Goal: Task Accomplishment & Management: Complete application form

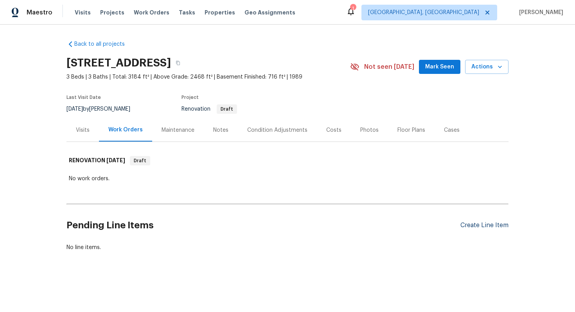
click at [474, 226] on div "Create Line Item" at bounding box center [485, 225] width 48 height 7
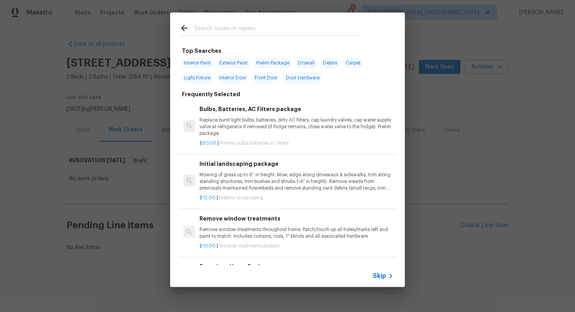
click at [380, 278] on span "Skip" at bounding box center [379, 276] width 13 height 8
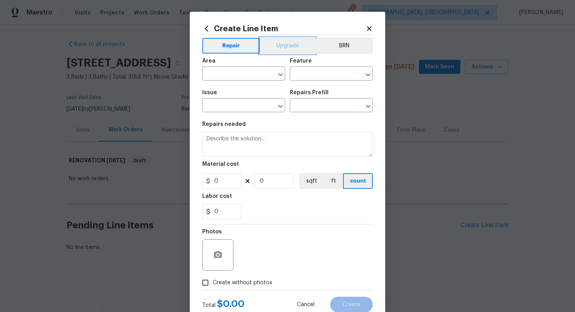
click at [288, 45] on button "Upgrade" at bounding box center [288, 46] width 56 height 16
click at [231, 76] on input "text" at bounding box center [232, 75] width 61 height 12
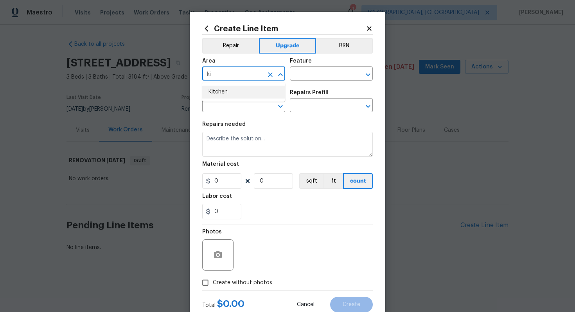
click at [254, 89] on li "Kitchen" at bounding box center [243, 92] width 83 height 13
type input "Kitchen"
click at [308, 74] on input "text" at bounding box center [320, 75] width 61 height 12
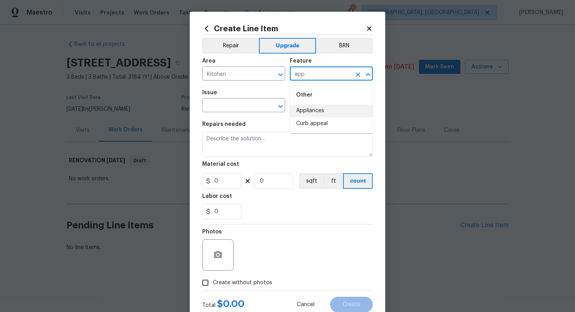
click at [312, 110] on li "Appliances" at bounding box center [331, 111] width 83 height 13
type input "Appliances"
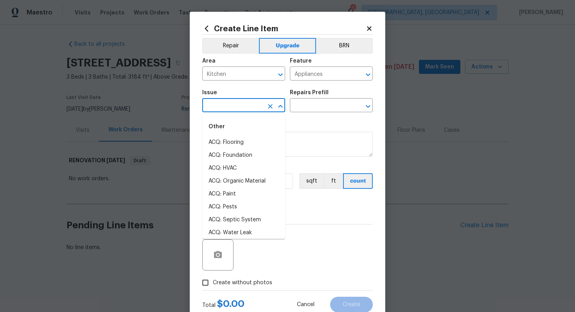
click at [254, 110] on input "text" at bounding box center [232, 106] width 61 height 12
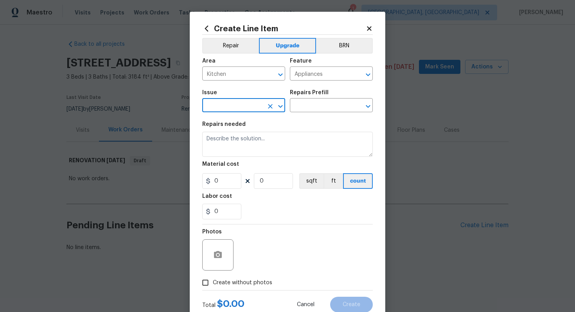
click at [224, 101] on input "text" at bounding box center [232, 106] width 61 height 12
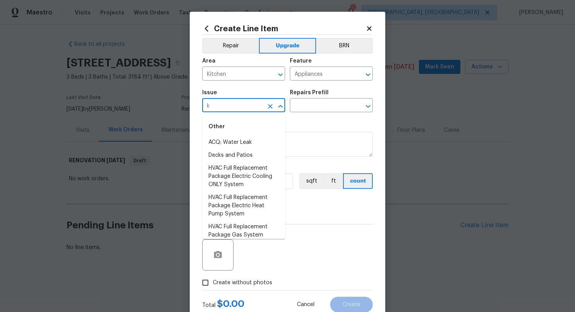
type input "ki"
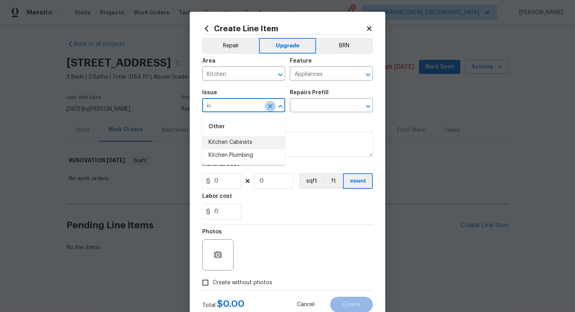
click at [272, 105] on icon "Clear" at bounding box center [270, 106] width 5 height 5
click at [257, 157] on li "Appliances" at bounding box center [243, 155] width 83 height 13
type input "Appliances"
click at [316, 110] on input "text" at bounding box center [320, 106] width 61 height 12
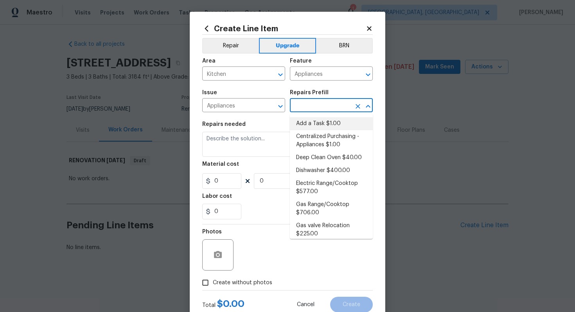
click at [319, 123] on li "Add a Task $1.00" at bounding box center [331, 123] width 83 height 13
type input "Add a Task $1.00"
type textarea "HPM to detail"
type input "1"
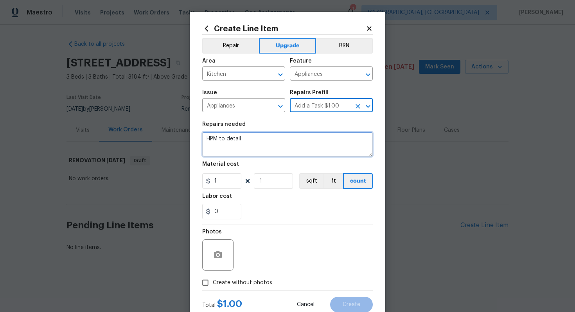
click at [287, 155] on textarea "HPM to detail" at bounding box center [287, 144] width 171 height 25
type textarea "@"
type textarea "$"
paste textarea "Install SS appliance package"
type textarea "#sala - Install SS appliance package"
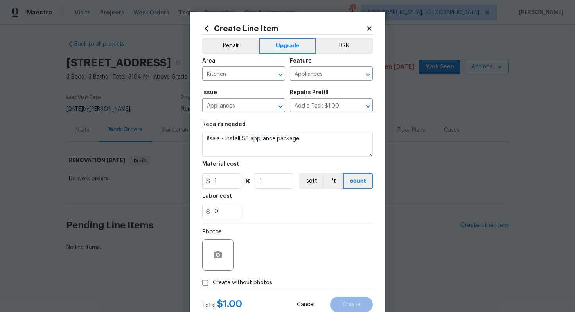
click at [220, 193] on section "Repairs needed #sala - Install SS appliance package Material cost 1 1 sqft ft c…" at bounding box center [287, 170] width 171 height 107
click at [223, 183] on input "1" at bounding box center [221, 181] width 39 height 16
type input "4500"
click at [241, 283] on span "Create without photos" at bounding box center [243, 283] width 60 height 8
click at [213, 283] on input "Create without photos" at bounding box center [205, 283] width 15 height 15
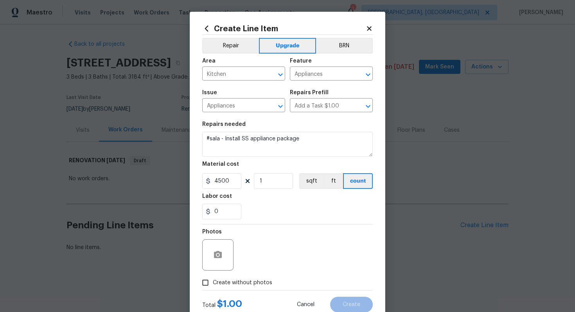
checkbox input "true"
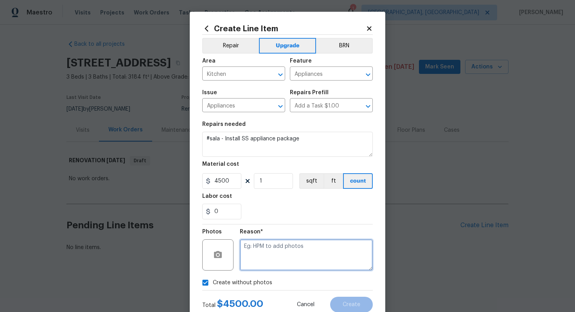
click at [270, 262] on textarea at bounding box center [306, 255] width 133 height 31
type textarea "n/a"
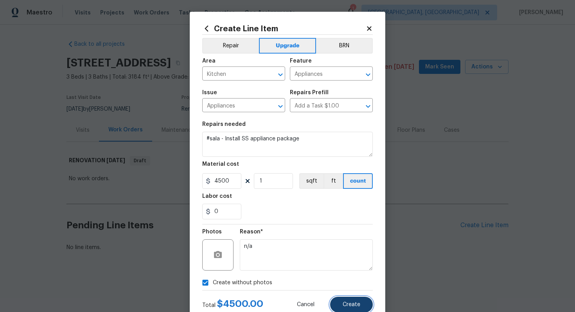
click at [351, 306] on span "Create" at bounding box center [352, 305] width 18 height 6
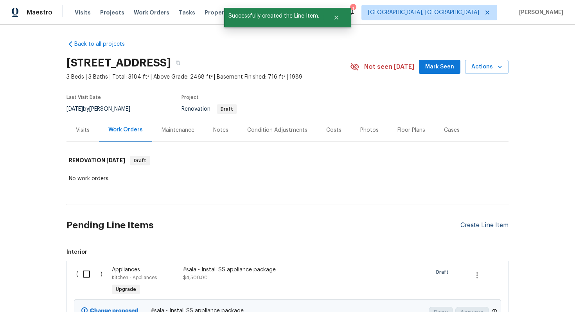
click at [480, 225] on div "Create Line Item" at bounding box center [485, 225] width 48 height 7
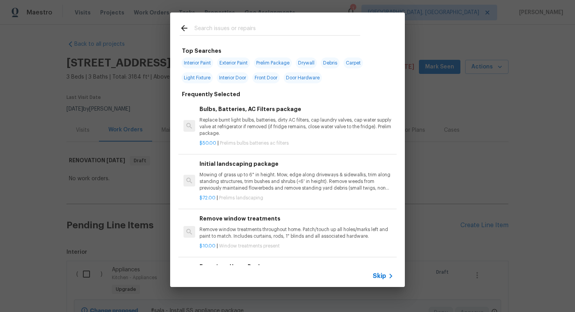
click at [376, 274] on span "Skip" at bounding box center [379, 276] width 13 height 8
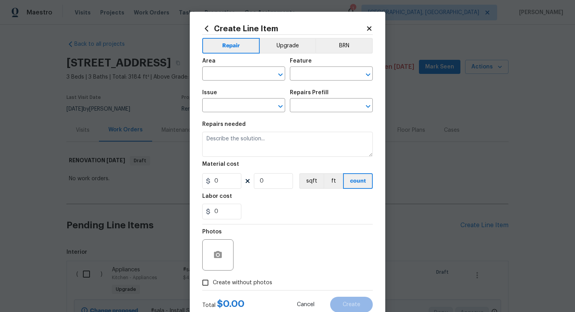
click at [287, 35] on div "Repair Upgrade BRN Area ​ Feature ​ Issue ​ Repairs Prefill ​ Repairs needed Ma…" at bounding box center [287, 163] width 171 height 256
click at [287, 43] on button "Upgrade" at bounding box center [288, 46] width 56 height 16
click at [241, 70] on input "text" at bounding box center [232, 75] width 61 height 12
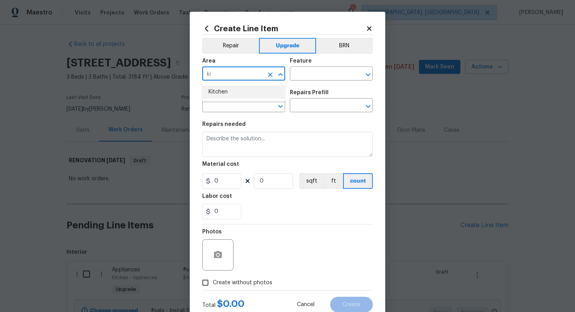
click at [218, 93] on li "Kitchen" at bounding box center [243, 92] width 83 height 13
type input "Kitchen"
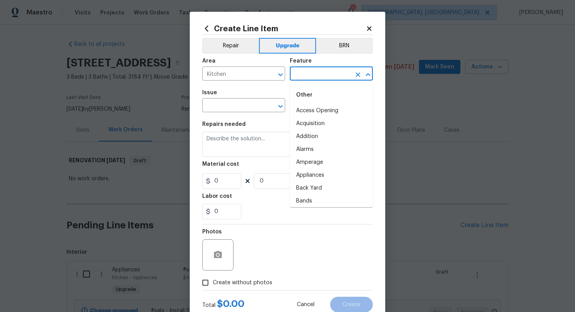
click at [308, 70] on input "text" at bounding box center [320, 75] width 61 height 12
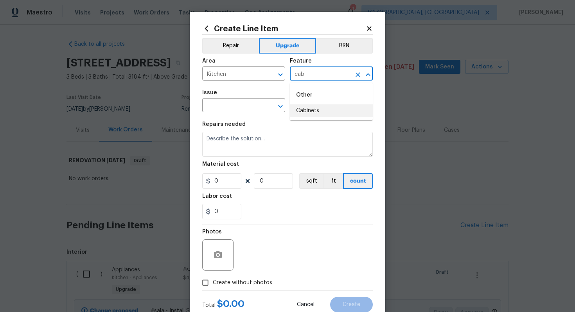
click at [304, 114] on li "Cabinets" at bounding box center [331, 111] width 83 height 13
type input "Cabinets"
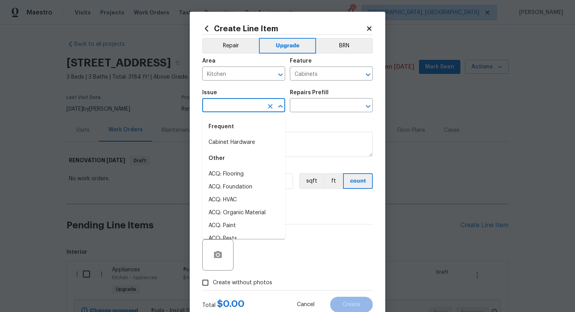
click at [240, 108] on input "text" at bounding box center [232, 106] width 61 height 12
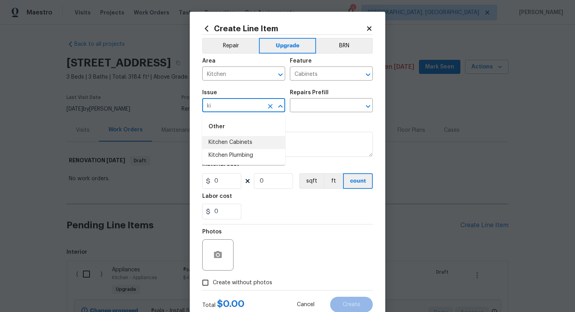
click at [252, 147] on li "Kitchen Cabinets" at bounding box center [243, 142] width 83 height 13
type input "Kitchen Cabinets"
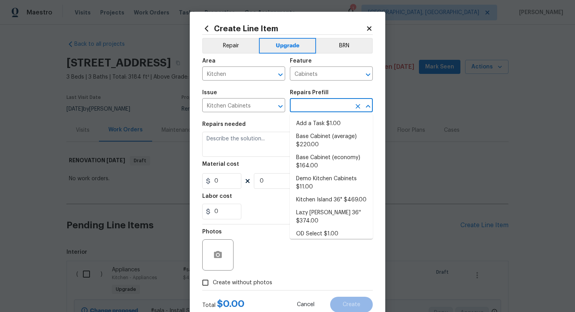
click at [314, 105] on input "text" at bounding box center [320, 106] width 61 height 12
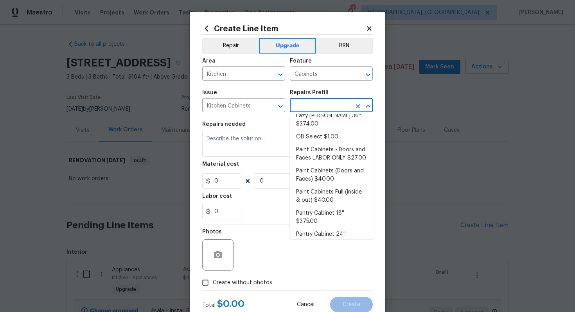
scroll to position [103, 0]
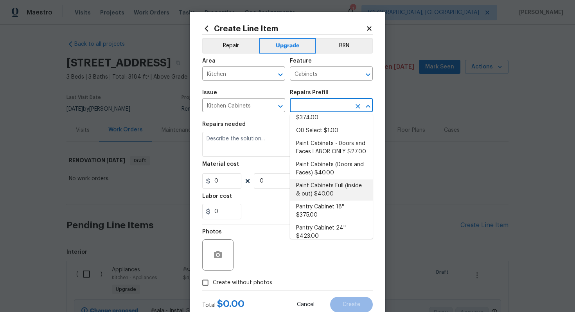
click at [332, 187] on li "Paint Cabinets Full (inside & out) $40.00" at bounding box center [331, 190] width 83 height 21
type input "Paint Cabinets Full (inside & out) $40.00"
type textarea "Prep, sand, mask and apply 2 coats of paint to the kitchen cabinet doors, inter…"
type input "40"
type input "1"
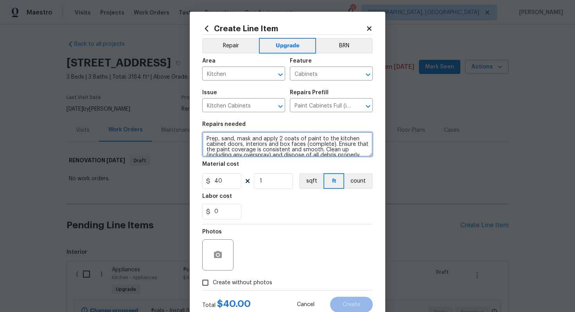
click at [205, 139] on textarea "Prep, sand, mask and apply 2 coats of paint to the kitchen cabinet doors, inter…" at bounding box center [287, 144] width 171 height 25
type textarea "#sala - Prep, sand, mask and apply 2 coats of paint to the kitchen cabinet door…"
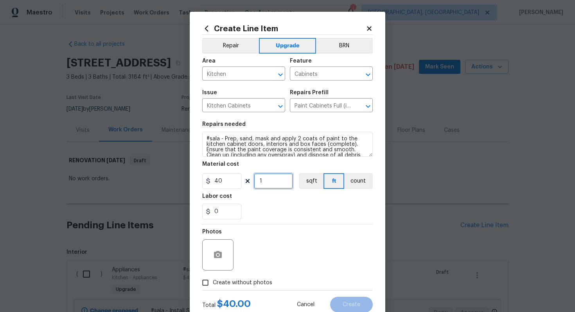
click at [274, 182] on input "1" at bounding box center [273, 181] width 39 height 16
type input "60"
click at [243, 280] on span "Create without photos" at bounding box center [243, 283] width 60 height 8
click at [213, 280] on input "Create without photos" at bounding box center [205, 283] width 15 height 15
checkbox input "true"
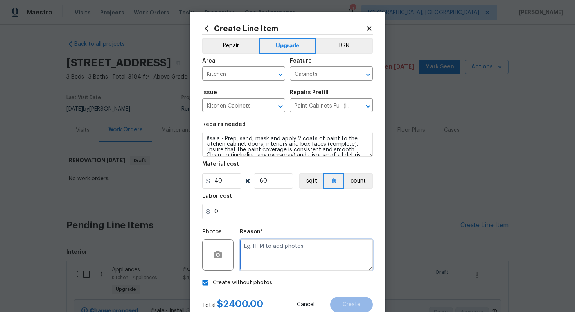
click at [305, 250] on textarea at bounding box center [306, 255] width 133 height 31
type textarea "n/a"
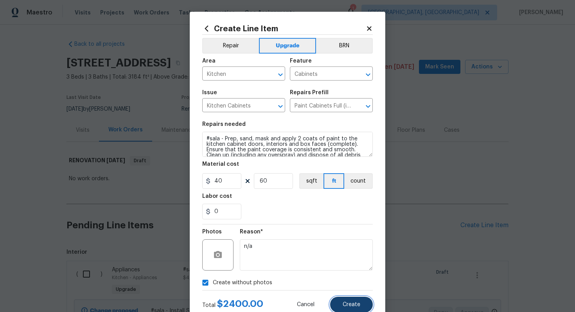
click at [357, 304] on span "Create" at bounding box center [352, 305] width 18 height 6
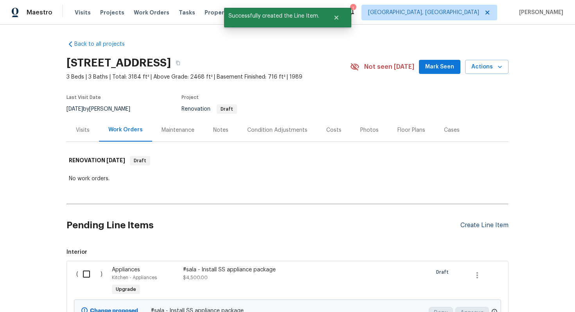
click at [472, 227] on div "Create Line Item" at bounding box center [485, 225] width 48 height 7
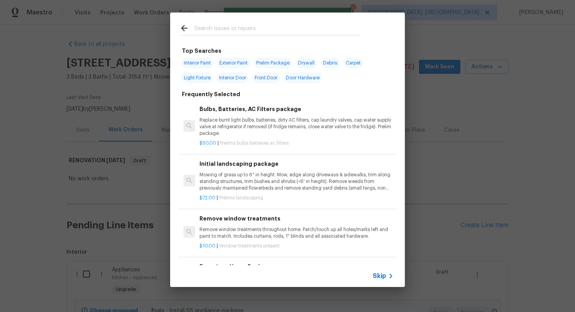
click at [379, 279] on span "Skip" at bounding box center [379, 276] width 13 height 8
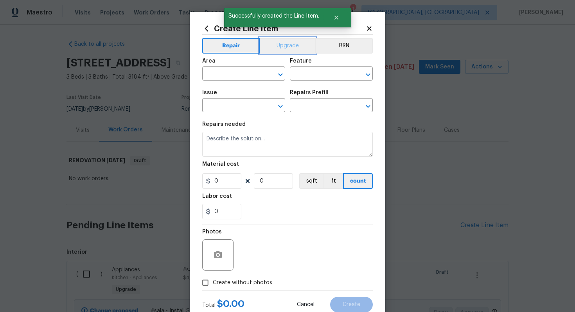
click at [291, 44] on button "Upgrade" at bounding box center [288, 46] width 56 height 16
click at [237, 75] on input "text" at bounding box center [232, 75] width 61 height 12
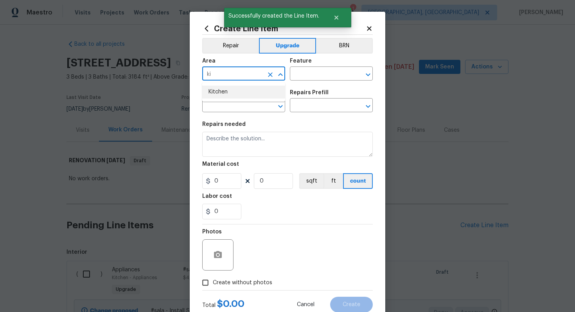
click at [237, 87] on li "Kitchen" at bounding box center [243, 92] width 83 height 13
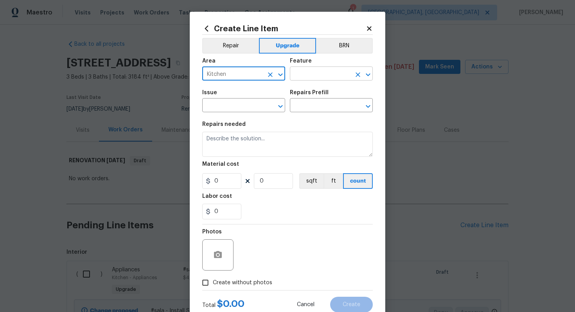
type input "Kitchen"
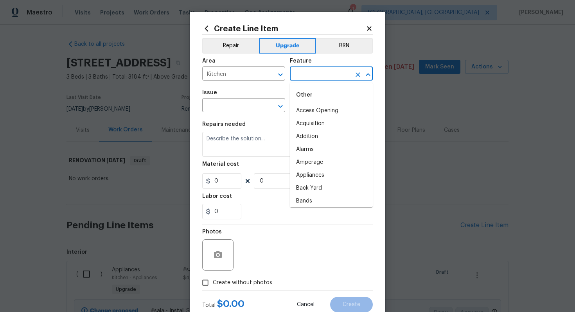
click at [301, 75] on input "text" at bounding box center [320, 75] width 61 height 12
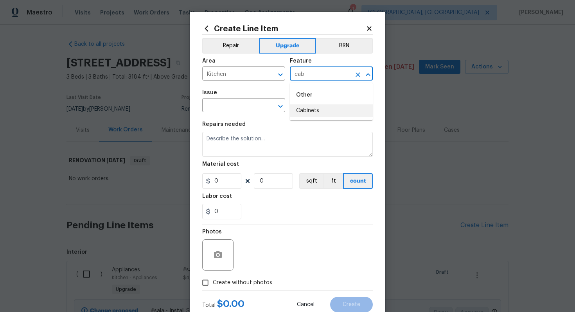
click at [295, 112] on li "Cabinets" at bounding box center [331, 111] width 83 height 13
type input "Cabinets"
click at [243, 112] on input "text" at bounding box center [232, 106] width 61 height 12
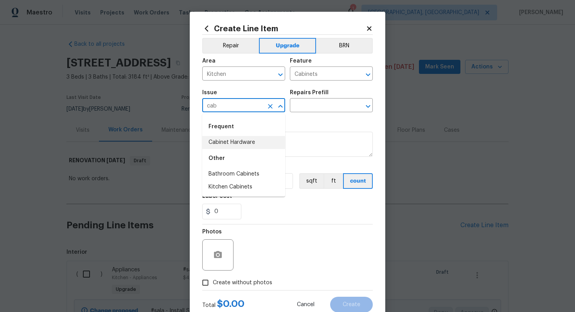
click at [239, 142] on li "Cabinet Hardware" at bounding box center [243, 142] width 83 height 13
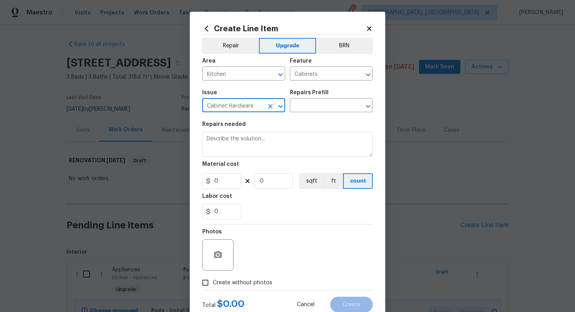
type input "Cabinet Hardware"
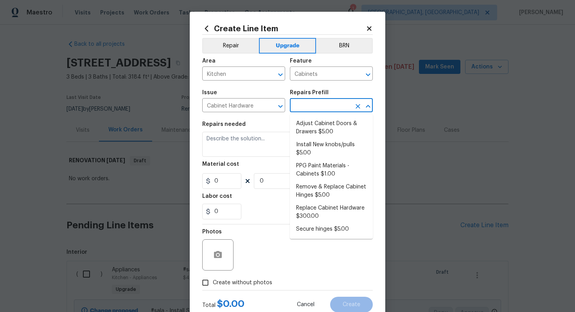
click at [301, 103] on input "text" at bounding box center [320, 106] width 61 height 12
click at [332, 215] on li "Replace Cabinet Hardware $300.00" at bounding box center [331, 212] width 83 height 21
type input "Replace Cabinet Hardware $300.00"
type textarea "Replace cabinet hardware with new hinges and pulls. HPM to provide specs"
type input "300"
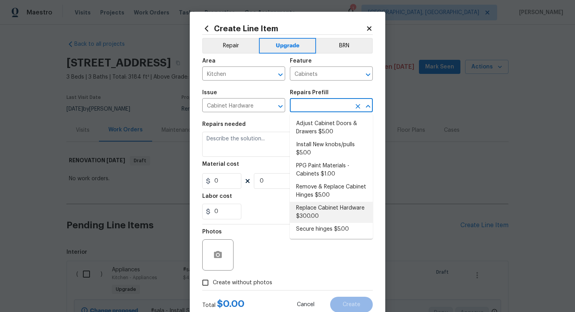
type input "1"
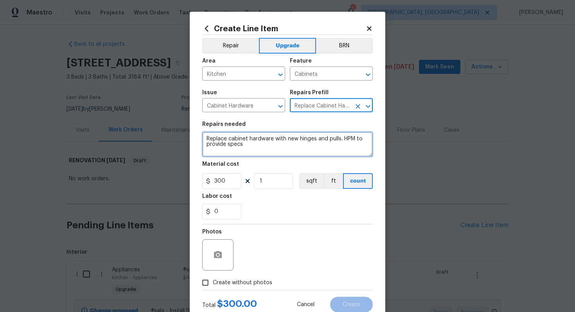
click at [203, 138] on textarea "Replace cabinet hardware with new hinges and pulls. HPM to provide specs" at bounding box center [287, 144] width 171 height 25
type textarea "#sala - Replace cabinet hardware with new hinges and pulls. HPM to provide specs"
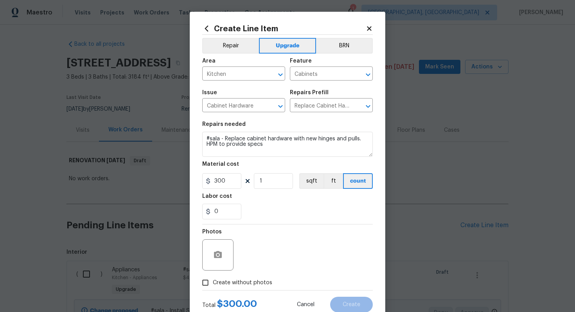
click at [247, 285] on span "Create without photos" at bounding box center [243, 283] width 60 height 8
click at [213, 285] on input "Create without photos" at bounding box center [205, 283] width 15 height 15
checkbox input "true"
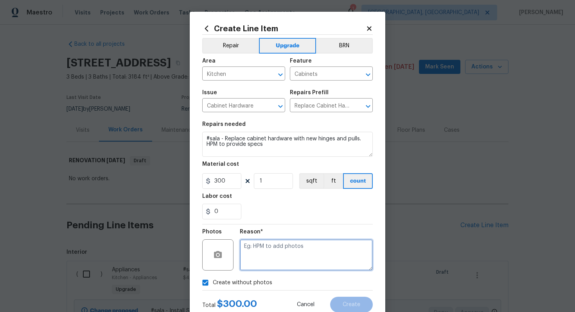
click at [265, 260] on textarea at bounding box center [306, 255] width 133 height 31
type textarea "n/a"
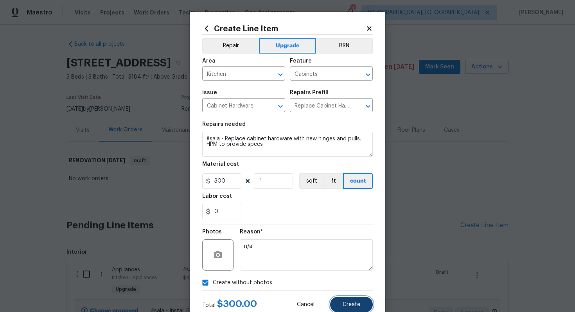
click at [344, 305] on span "Create" at bounding box center [352, 305] width 18 height 6
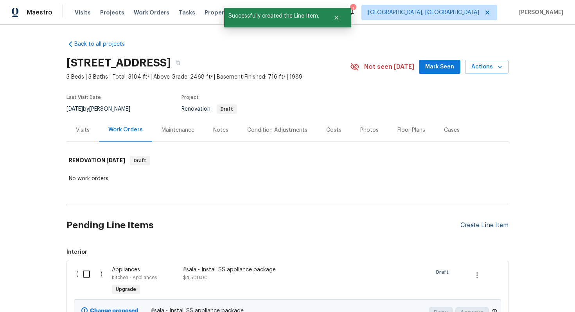
click at [473, 229] on div "Create Line Item" at bounding box center [485, 225] width 48 height 7
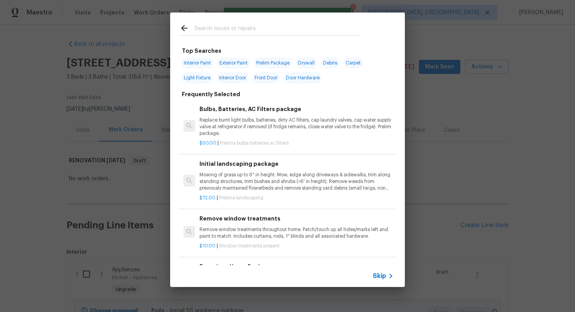
click at [384, 275] on span "Skip" at bounding box center [379, 276] width 13 height 8
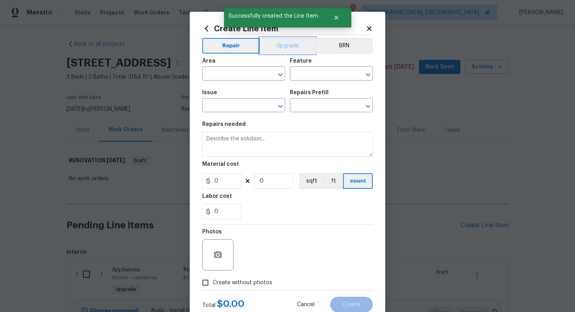
click at [278, 43] on button "Upgrade" at bounding box center [288, 46] width 56 height 16
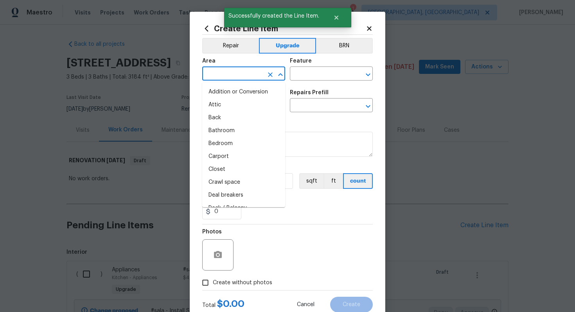
click at [225, 69] on input "text" at bounding box center [232, 75] width 61 height 12
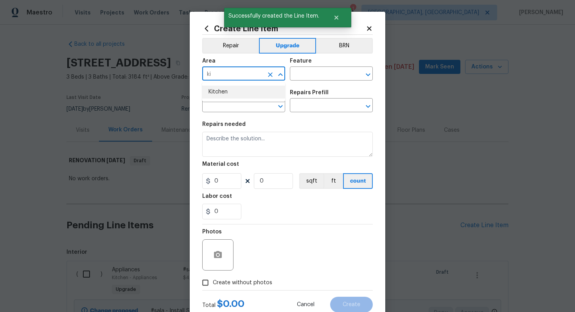
click at [231, 99] on ul "Kitchen" at bounding box center [243, 92] width 83 height 19
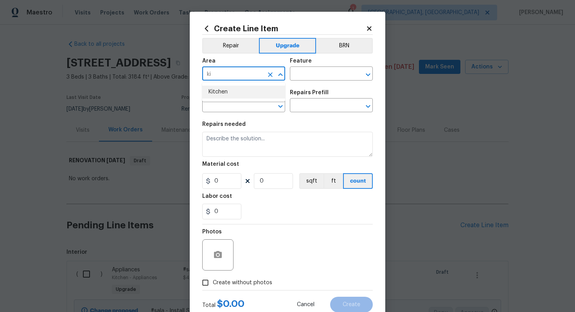
click at [266, 93] on li "Kitchen" at bounding box center [243, 92] width 83 height 13
type input "Kitchen"
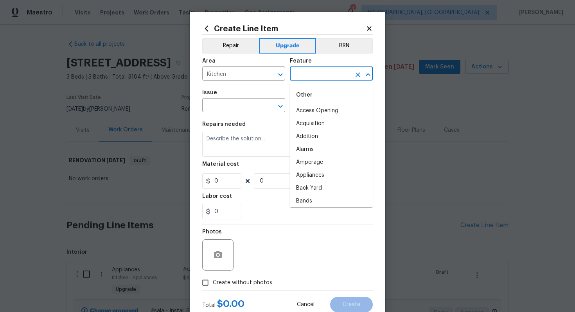
click at [310, 73] on input "text" at bounding box center [320, 75] width 61 height 12
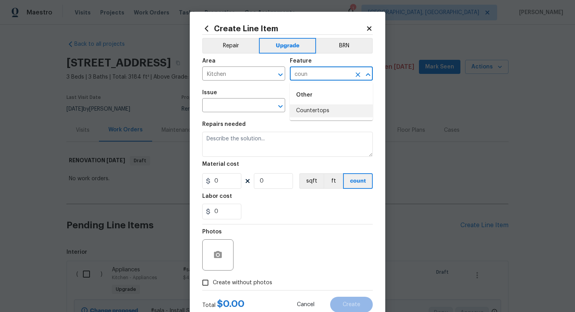
click at [316, 113] on li "Countertops" at bounding box center [331, 111] width 83 height 13
type input "Countertops"
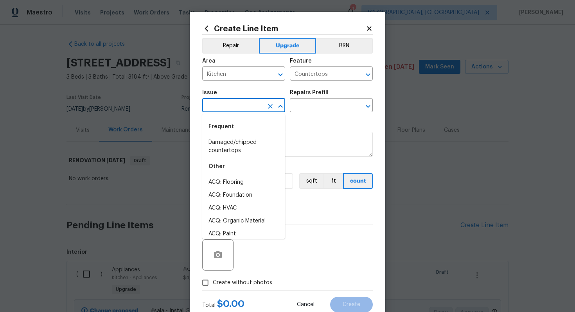
click at [256, 110] on input "text" at bounding box center [232, 106] width 61 height 12
click at [228, 185] on li "Countertops" at bounding box center [243, 182] width 83 height 13
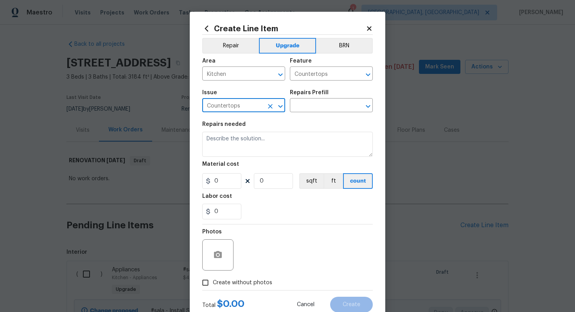
type input "Countertops"
click at [312, 113] on div "Issue Countertops ​ Repairs Prefill ​" at bounding box center [287, 101] width 171 height 32
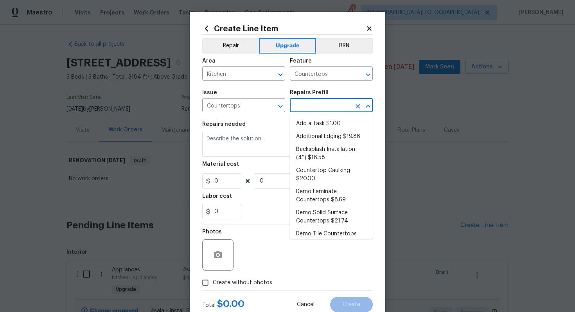
click at [299, 107] on input "text" at bounding box center [320, 106] width 61 height 12
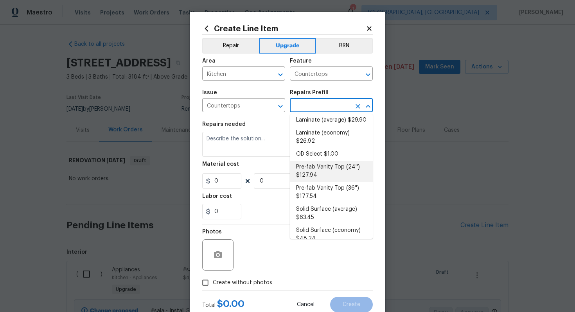
scroll to position [153, 0]
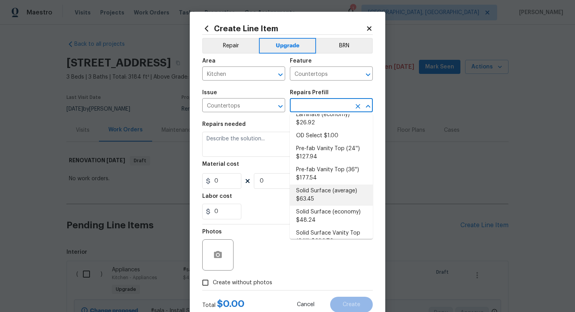
click at [321, 190] on li "Solid Surface (average) $63.45" at bounding box center [331, 195] width 83 height 21
type input "Solid Surface (average) $63.45"
type textarea "Remove the existing countertops (if present) and prep the area. Install new sol…"
type input "63.45"
type input "1"
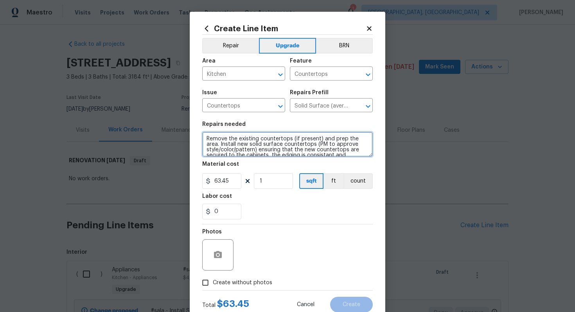
click at [205, 139] on textarea "Remove the existing countertops (if present) and prep the area. Install new sol…" at bounding box center [287, 144] width 171 height 25
type textarea "#sala - Remove the existing countertops (if present) and prep the area. Install…"
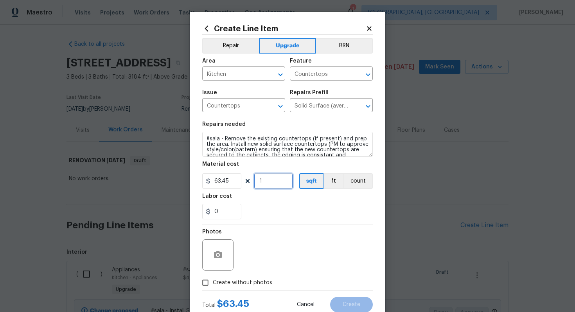
click at [287, 182] on input "1" at bounding box center [273, 181] width 39 height 16
type input "60"
click at [233, 280] on span "Create without photos" at bounding box center [243, 283] width 60 height 8
click at [213, 280] on input "Create without photos" at bounding box center [205, 283] width 15 height 15
checkbox input "true"
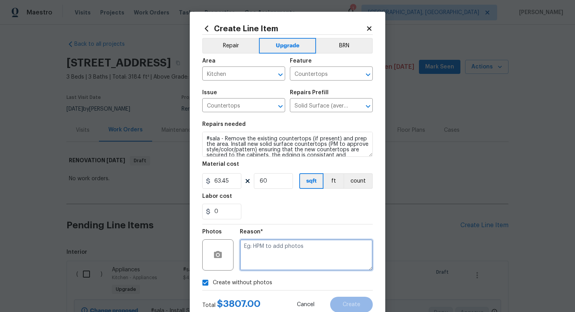
click at [273, 252] on textarea at bounding box center [306, 255] width 133 height 31
type textarea "n/a"
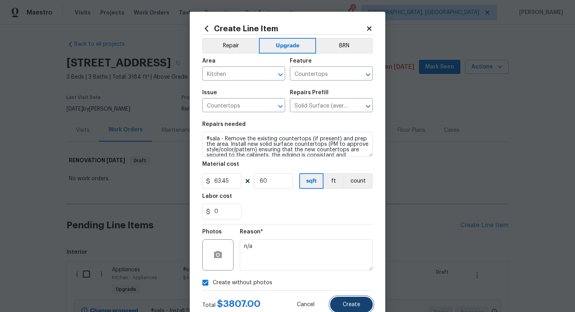
click at [351, 305] on span "Create" at bounding box center [352, 305] width 18 height 6
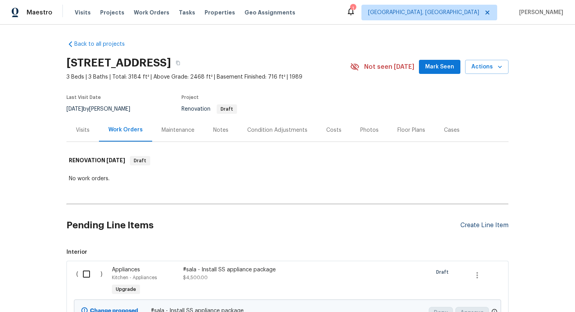
click at [486, 229] on div "Create Line Item" at bounding box center [485, 225] width 48 height 7
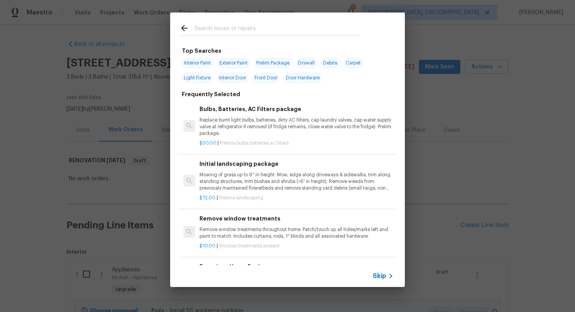
click at [374, 278] on span "Skip" at bounding box center [379, 276] width 13 height 8
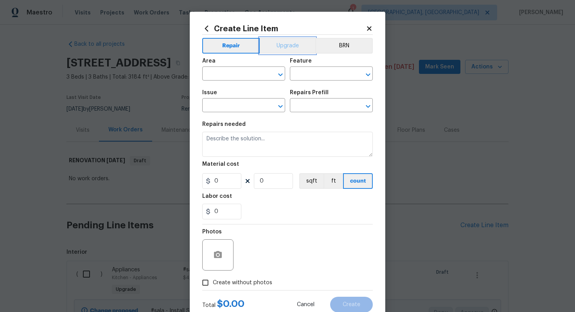
click at [278, 44] on button "Upgrade" at bounding box center [288, 46] width 56 height 16
click at [251, 68] on div "Area" at bounding box center [243, 63] width 83 height 10
click at [237, 76] on input "text" at bounding box center [232, 75] width 61 height 12
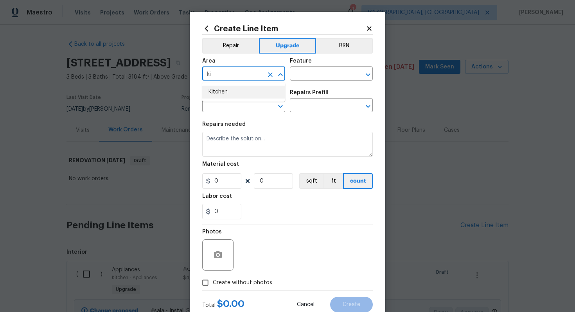
click at [233, 95] on li "Kitchen" at bounding box center [243, 92] width 83 height 13
type input "Kitchen"
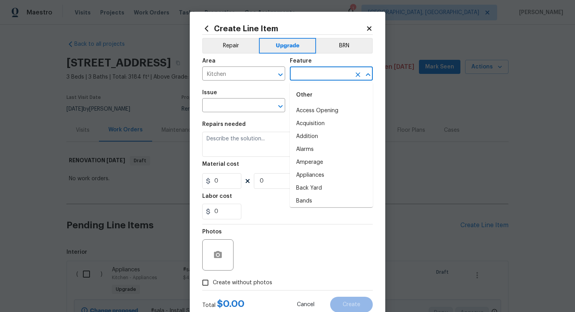
click at [306, 77] on input "text" at bounding box center [320, 75] width 61 height 12
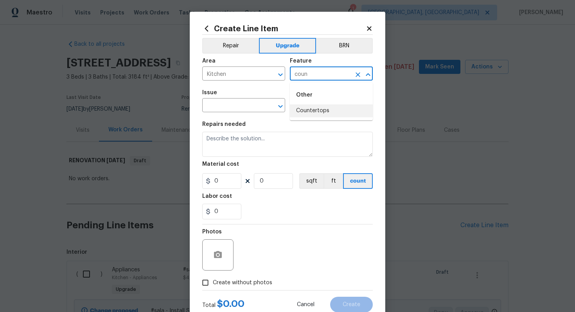
click at [313, 111] on li "Countertops" at bounding box center [331, 111] width 83 height 13
type input "Countertops"
click at [242, 98] on div "Issue" at bounding box center [243, 95] width 83 height 10
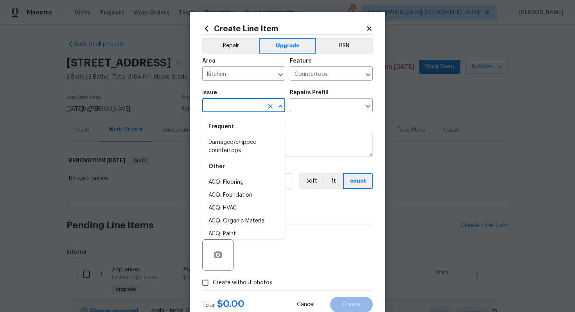
click at [239, 103] on input "text" at bounding box center [232, 106] width 61 height 12
click at [246, 182] on li "Countertops" at bounding box center [243, 182] width 83 height 13
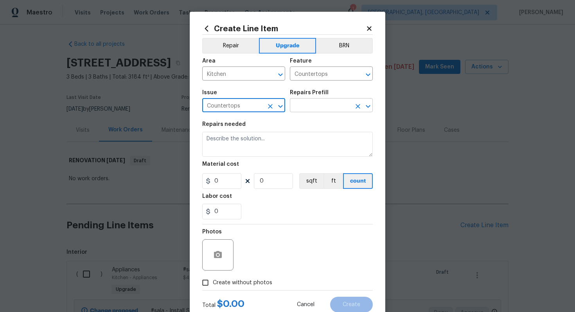
type input "Countertops"
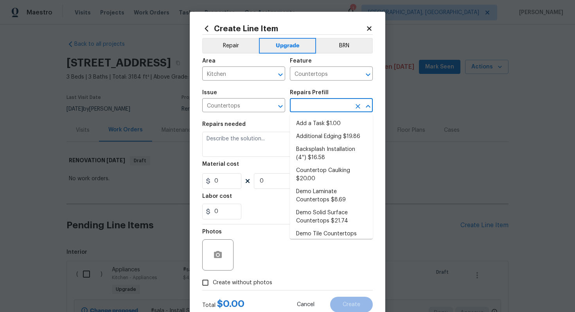
click at [310, 105] on input "text" at bounding box center [320, 106] width 61 height 12
click at [310, 124] on li "Add a Task $1.00" at bounding box center [331, 123] width 83 height 13
type input "Add a Task $1.00"
type textarea "HPM to detail"
type input "1"
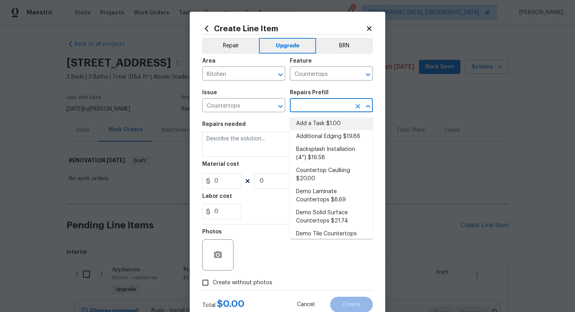
type input "1"
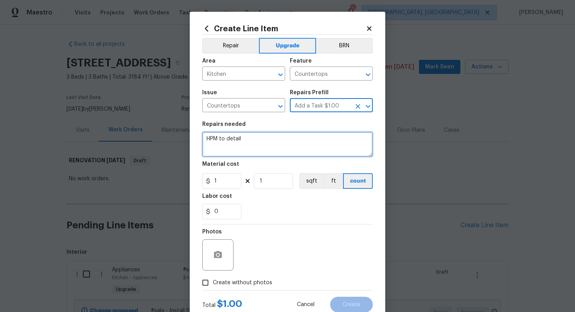
click at [277, 141] on textarea "HPM to detail" at bounding box center [287, 144] width 171 height 25
paste textarea "New Tile backsplash"
type textarea "#sala - New Tile backsplash"
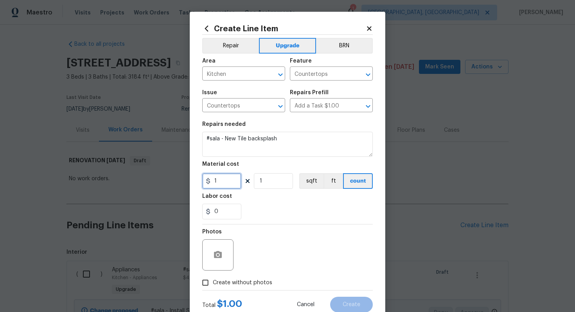
click at [224, 182] on input "1" at bounding box center [221, 181] width 39 height 16
type input "1500"
click at [247, 278] on label "Create without photos" at bounding box center [235, 283] width 74 height 15
click at [213, 278] on input "Create without photos" at bounding box center [205, 283] width 15 height 15
checkbox input "true"
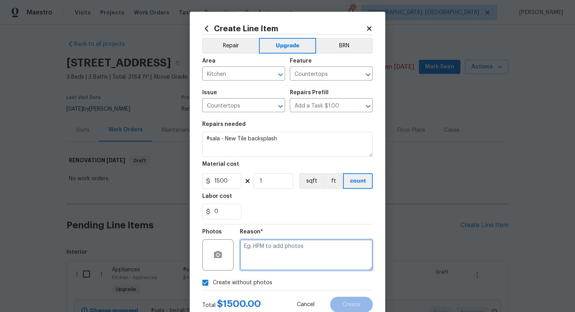
click at [281, 259] on textarea at bounding box center [306, 255] width 133 height 31
type textarea "n/a"
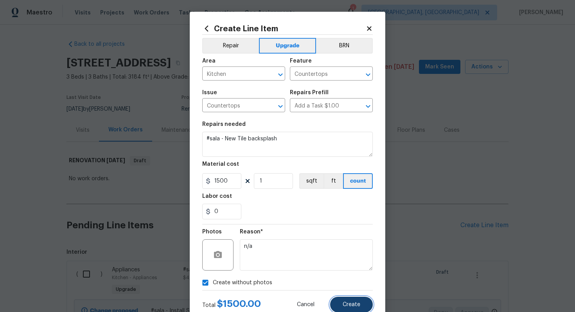
click at [361, 302] on button "Create" at bounding box center [351, 305] width 43 height 16
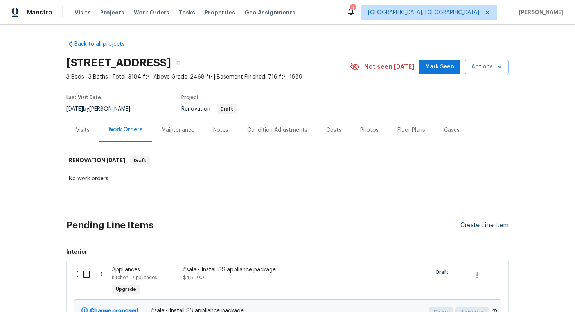
click at [483, 225] on div "Create Line Item" at bounding box center [485, 225] width 48 height 7
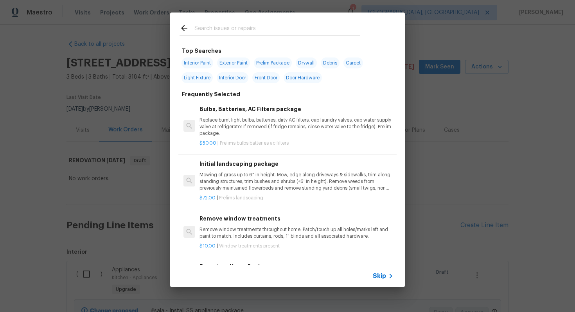
click at [391, 276] on icon at bounding box center [390, 276] width 9 height 9
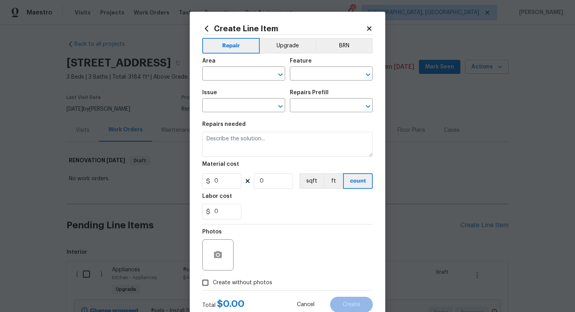
click at [284, 36] on div "Repair Upgrade BRN Area ​ Feature ​ Issue ​ Repairs Prefill ​ Repairs needed Ma…" at bounding box center [287, 163] width 171 height 256
click at [278, 49] on button "Upgrade" at bounding box center [288, 46] width 56 height 16
click at [247, 72] on input "text" at bounding box center [232, 75] width 61 height 12
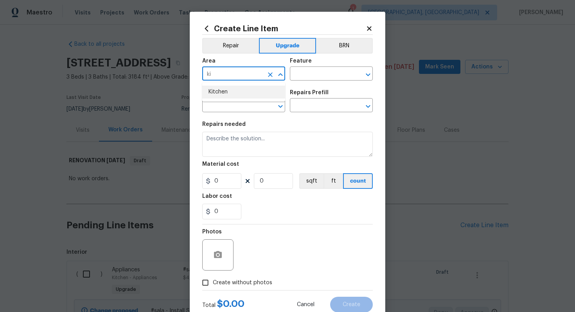
click at [249, 88] on li "Kitchen" at bounding box center [243, 92] width 83 height 13
type input "Kitchen"
click at [319, 78] on input "text" at bounding box center [320, 75] width 61 height 12
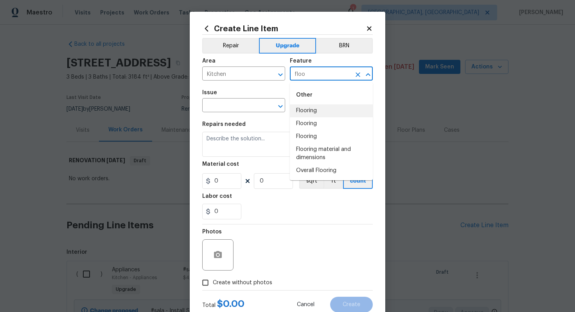
click at [318, 112] on li "Flooring" at bounding box center [331, 111] width 83 height 13
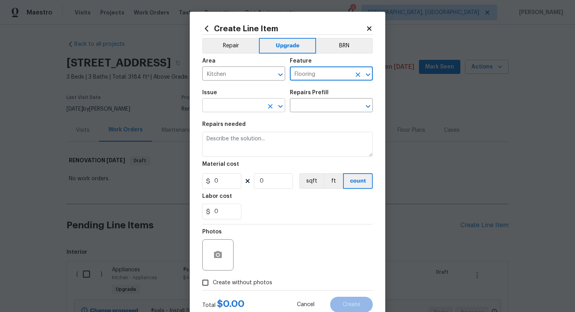
type input "Flooring"
click at [223, 112] on input "text" at bounding box center [232, 106] width 61 height 12
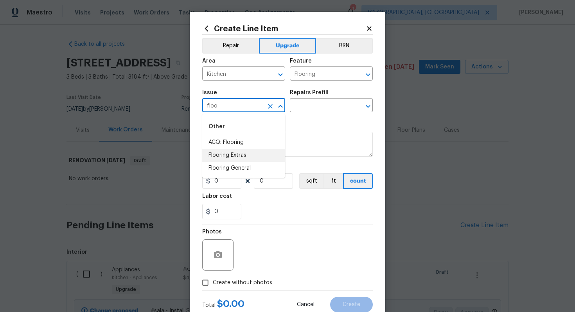
click at [235, 153] on li "Flooring Extras" at bounding box center [243, 155] width 83 height 13
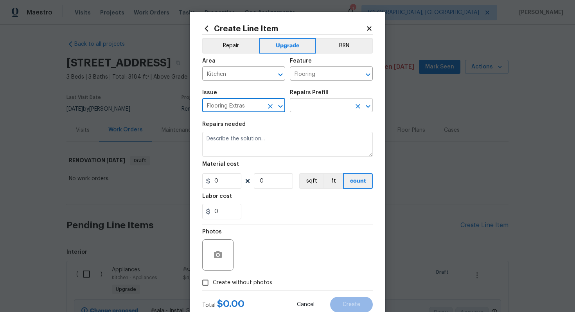
type input "Flooring Extras"
click at [305, 106] on input "text" at bounding box center [320, 106] width 61 height 12
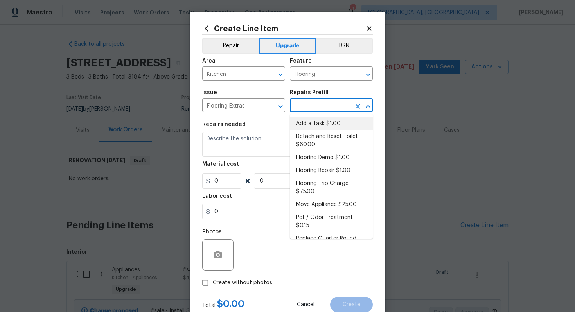
click at [307, 126] on li "Add a Task $1.00" at bounding box center [331, 123] width 83 height 13
type input "Overall Flooring"
type input "Add a Task $1.00"
type textarea "HPM to detail"
type input "1"
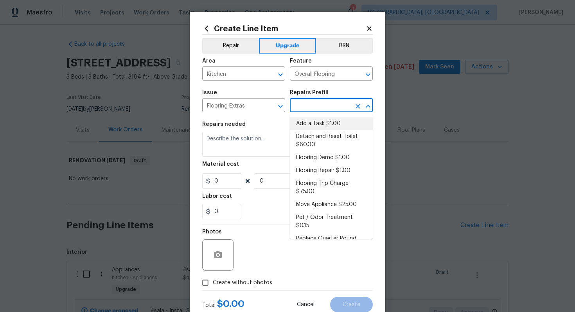
type input "1"
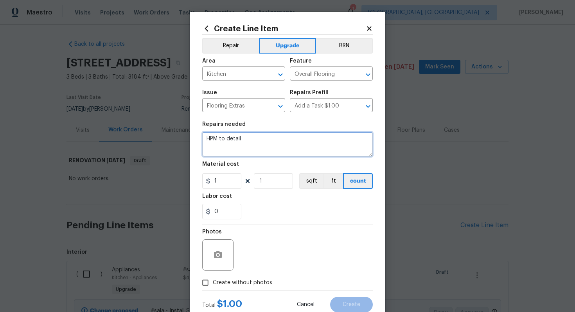
click at [262, 155] on textarea "HPM to detail" at bounding box center [287, 144] width 171 height 25
paste textarea "New tile kithen floor"
type textarea "#sala - New tile kithen floor"
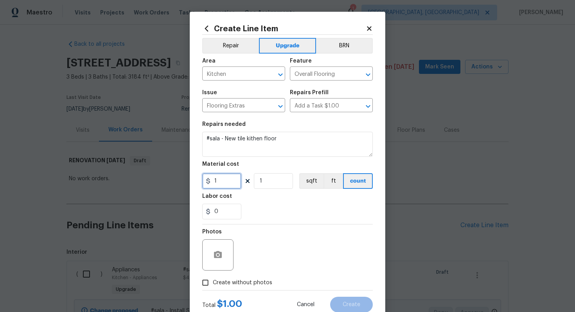
click at [228, 180] on input "1" at bounding box center [221, 181] width 39 height 16
type input "1444"
click at [240, 283] on span "Create without photos" at bounding box center [243, 283] width 60 height 8
click at [213, 283] on input "Create without photos" at bounding box center [205, 283] width 15 height 15
checkbox input "true"
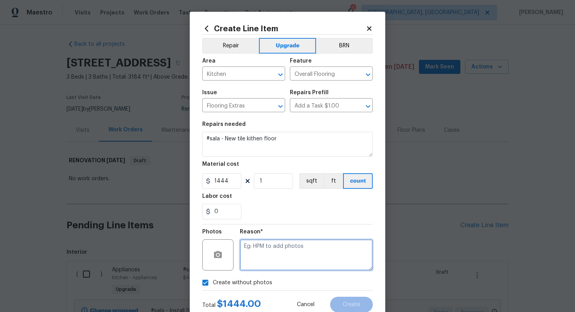
click at [276, 252] on textarea at bounding box center [306, 255] width 133 height 31
type textarea "n/a"
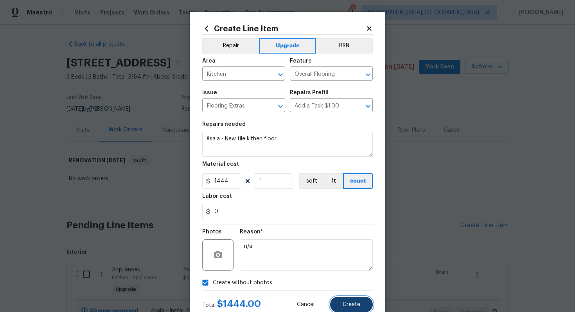
click at [360, 305] on span "Create" at bounding box center [352, 305] width 18 height 6
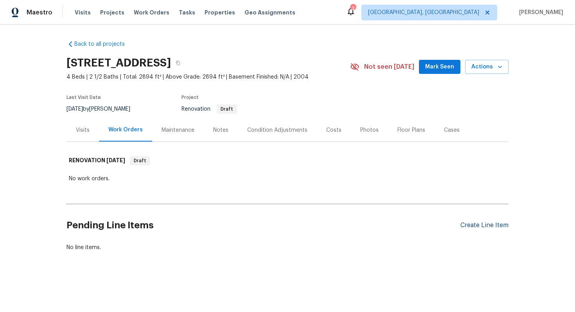
click at [482, 225] on div "Create Line Item" at bounding box center [485, 225] width 48 height 7
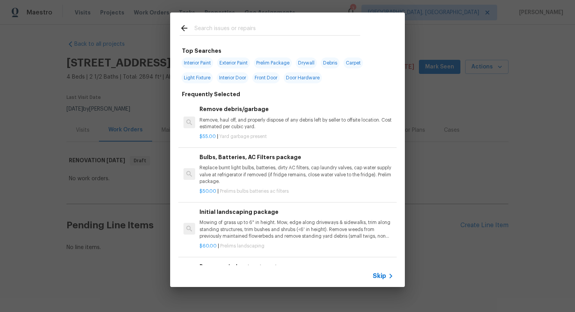
click at [377, 279] on span "Skip" at bounding box center [379, 276] width 13 height 8
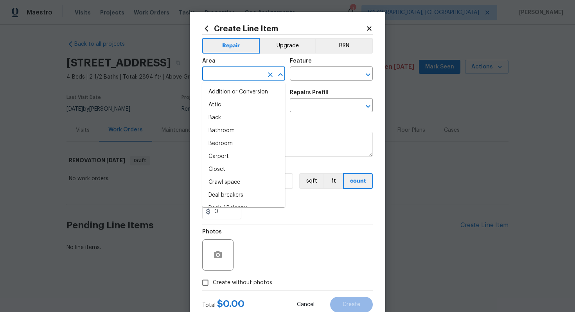
click at [226, 73] on input "text" at bounding box center [232, 75] width 61 height 12
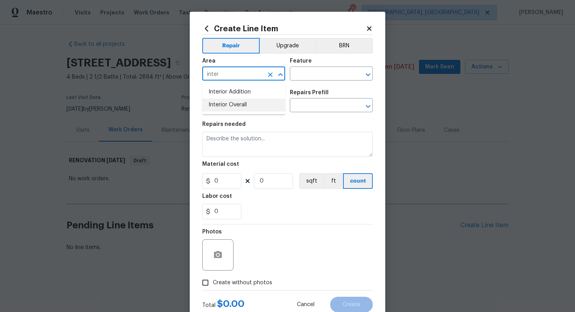
click at [250, 106] on li "Interior Overall" at bounding box center [243, 105] width 83 height 13
type input "Interior Overall"
click at [321, 81] on div "Area Interior Overall ​ Feature ​" at bounding box center [287, 70] width 171 height 32
click at [310, 71] on input "text" at bounding box center [320, 75] width 61 height 12
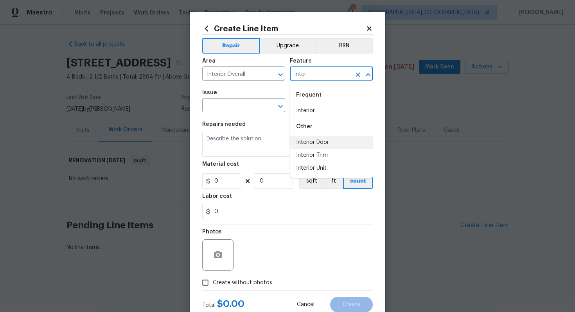
click at [324, 146] on li "Interior Door" at bounding box center [331, 142] width 83 height 13
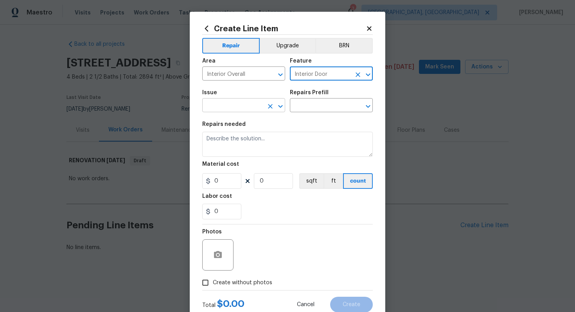
type input "Interior Door"
click at [249, 105] on input "text" at bounding box center [232, 106] width 61 height 12
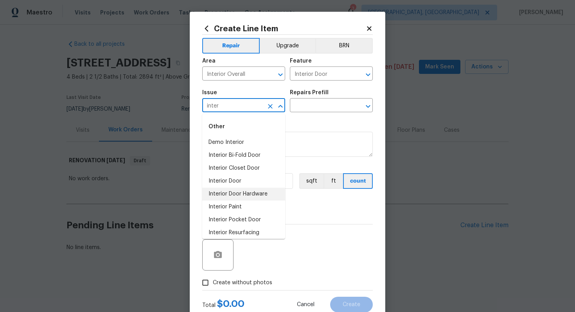
click at [255, 199] on li "Interior Door Hardware" at bounding box center [243, 194] width 83 height 13
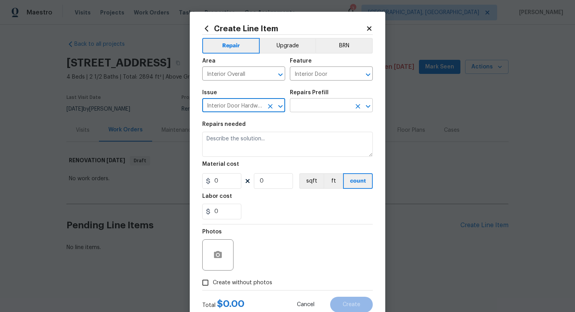
type input "Interior Door Hardware"
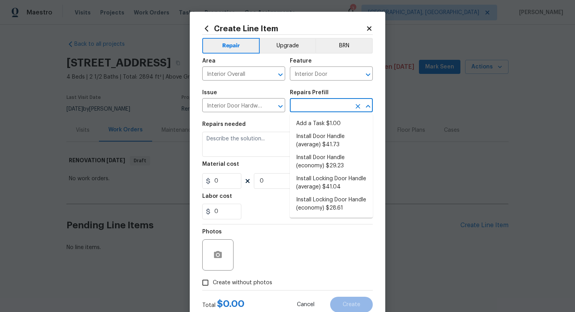
click at [318, 108] on input "text" at bounding box center [320, 106] width 61 height 12
click at [321, 137] on li "Install Door Handle (average) $41.73" at bounding box center [331, 140] width 83 height 21
type input "Install Door Handle (average) $41.73"
type textarea "Remove the existing interior door handle (if present). Install a new (average) …"
type input "41.73"
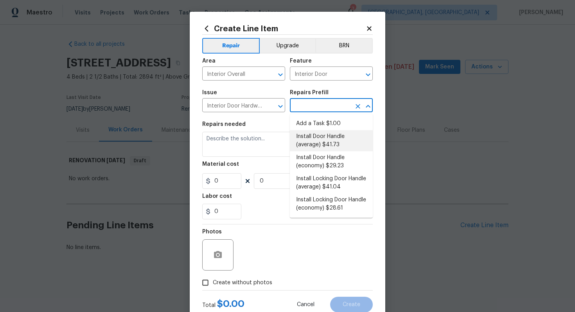
type input "1"
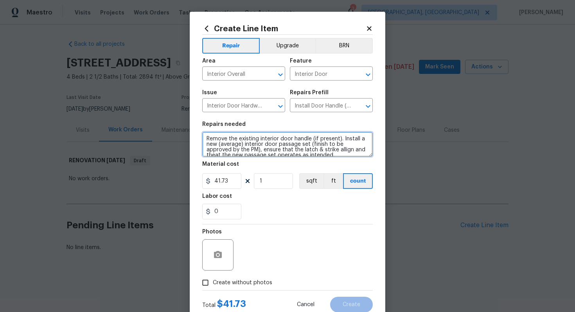
click at [202, 138] on textarea "Remove the existing interior door handle (if present). Install a new (average) …" at bounding box center [287, 144] width 171 height 25
type textarea "#sala - Remove the existing interior door handle (if present). Install a new (a…"
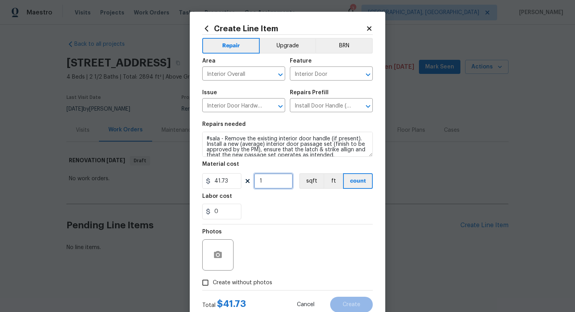
click at [268, 182] on input "1" at bounding box center [273, 181] width 39 height 16
type input "15"
click at [256, 278] on label "Create without photos" at bounding box center [235, 283] width 74 height 15
click at [213, 278] on input "Create without photos" at bounding box center [205, 283] width 15 height 15
checkbox input "true"
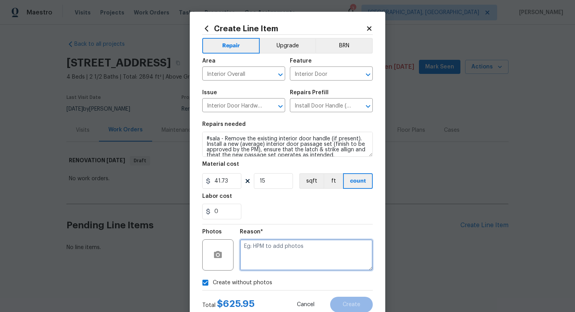
click at [269, 259] on textarea at bounding box center [306, 255] width 133 height 31
type textarea "n/a"
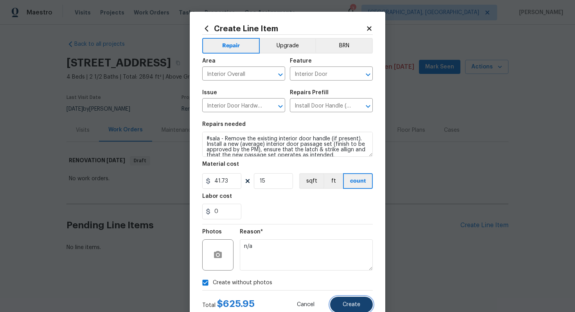
click at [352, 301] on button "Create" at bounding box center [351, 305] width 43 height 16
